Goal: Transaction & Acquisition: Download file/media

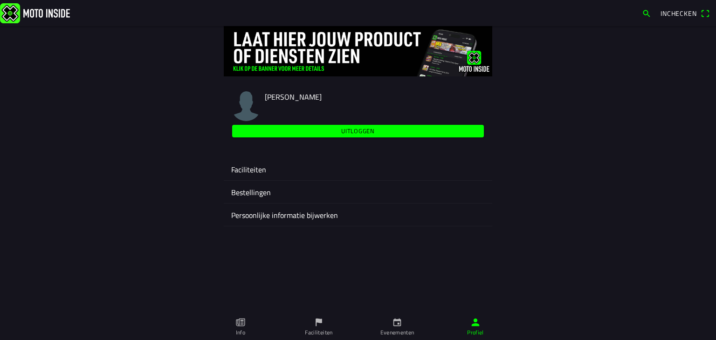
click at [394, 322] on icon "calendar" at bounding box center [397, 322] width 10 height 10
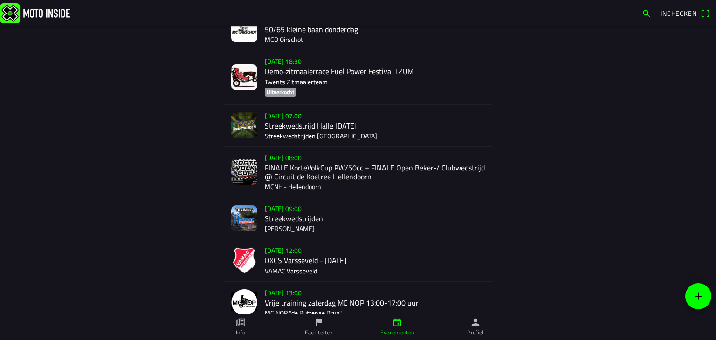
scroll to position [186, 0]
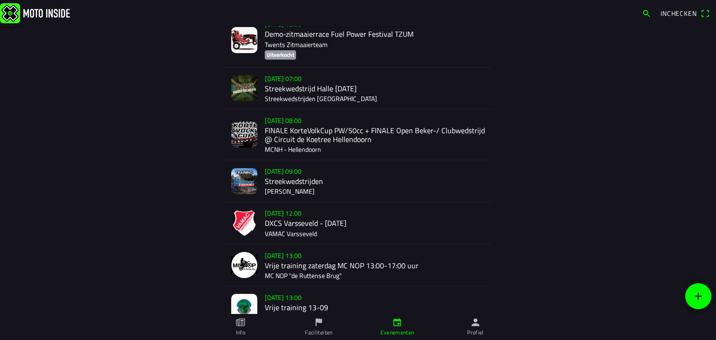
click at [300, 223] on div "[DATE] 12:00 DXCS Varsseveld - [DATE] VAMAC Varsseveld" at bounding box center [375, 222] width 220 height 41
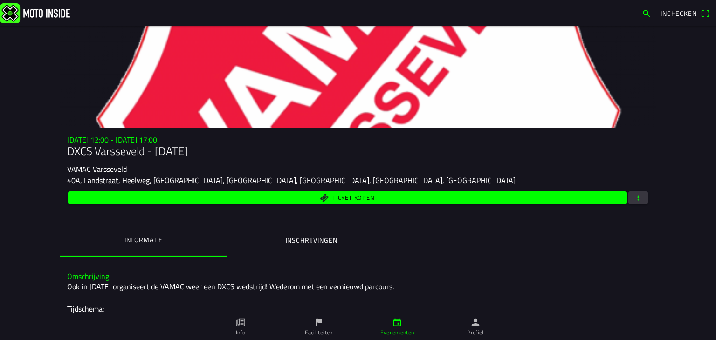
click at [635, 198] on span "button" at bounding box center [638, 198] width 8 height 13
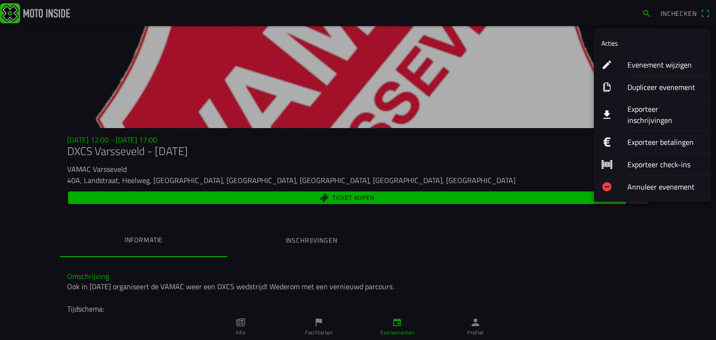
click at [622, 109] on button "Exporteer inschrijvingen" at bounding box center [652, 114] width 116 height 33
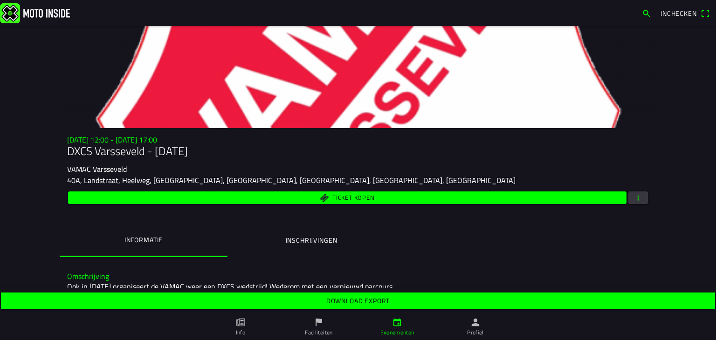
click at [0, 0] on slot "Download export" at bounding box center [0, 0] width 0 height 0
